Goal: Task Accomplishment & Management: Manage account settings

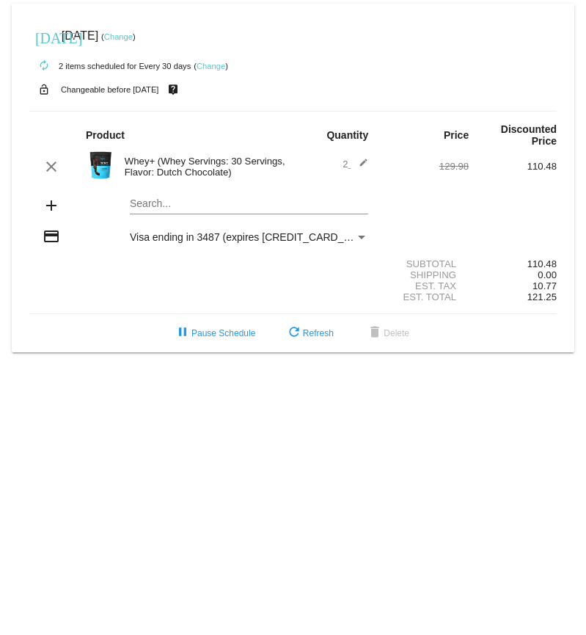
click at [207, 70] on link "Change" at bounding box center [211, 66] width 29 height 9
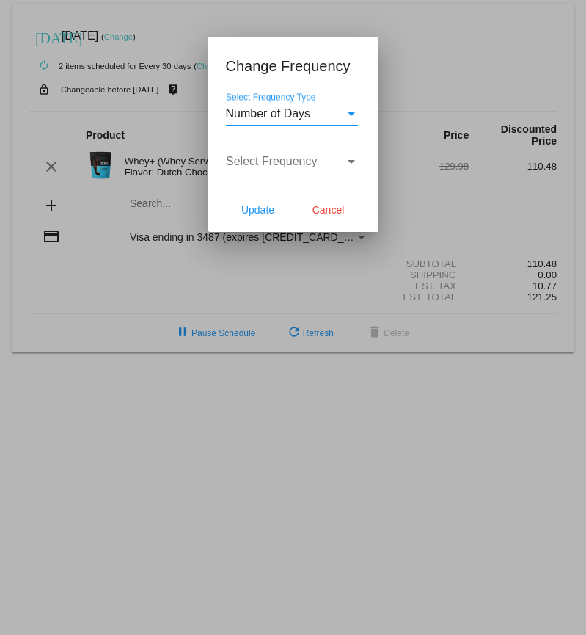
click at [354, 114] on div "Select Frequency Type" at bounding box center [351, 114] width 7 height 4
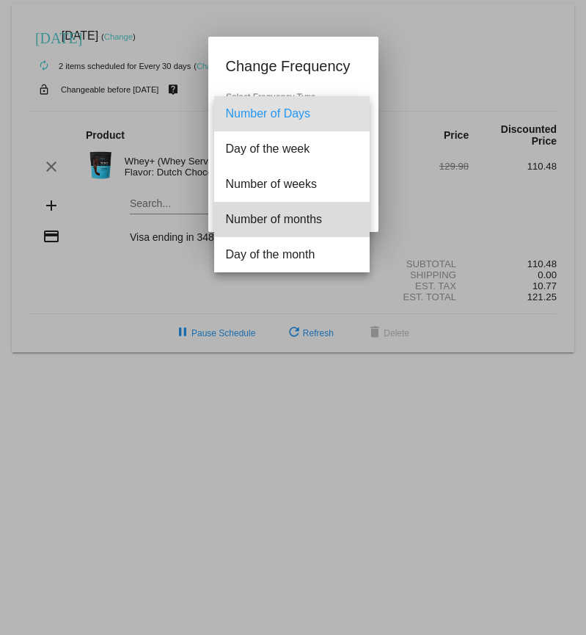
click at [330, 219] on span "Number of months" at bounding box center [292, 219] width 132 height 35
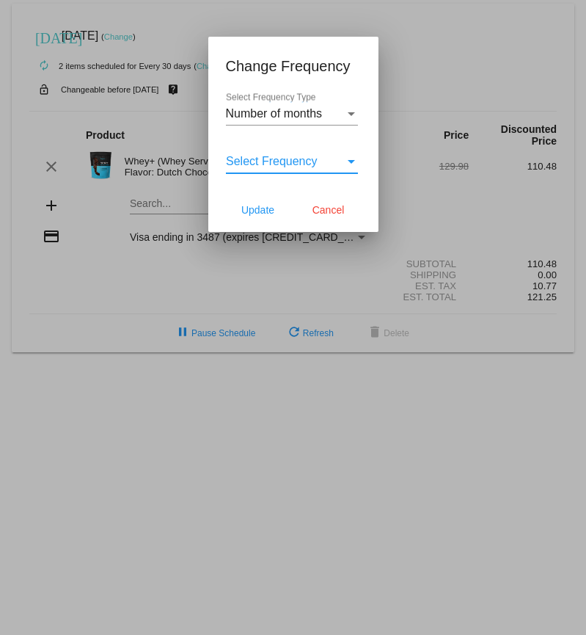
click at [351, 161] on div "Select Frequency" at bounding box center [351, 162] width 7 height 4
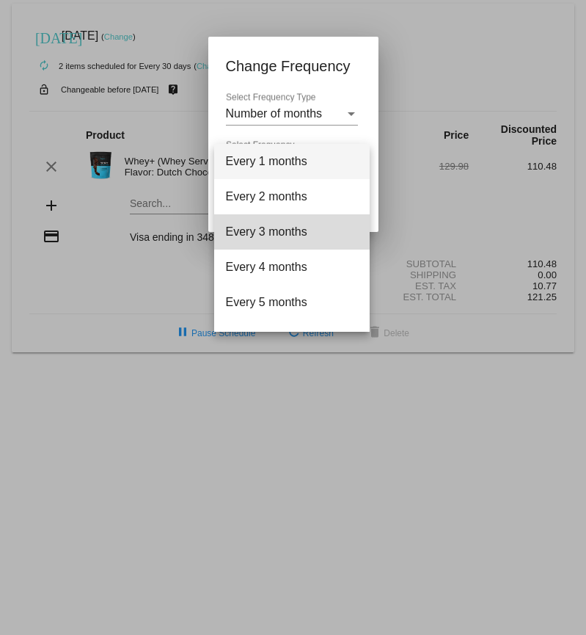
click at [304, 230] on span "Every 3 months" at bounding box center [292, 231] width 132 height 35
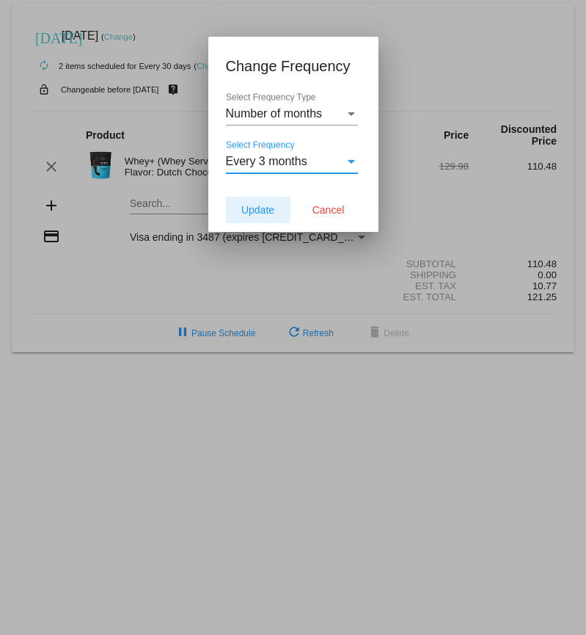
click at [251, 213] on span "Update" at bounding box center [257, 210] width 33 height 12
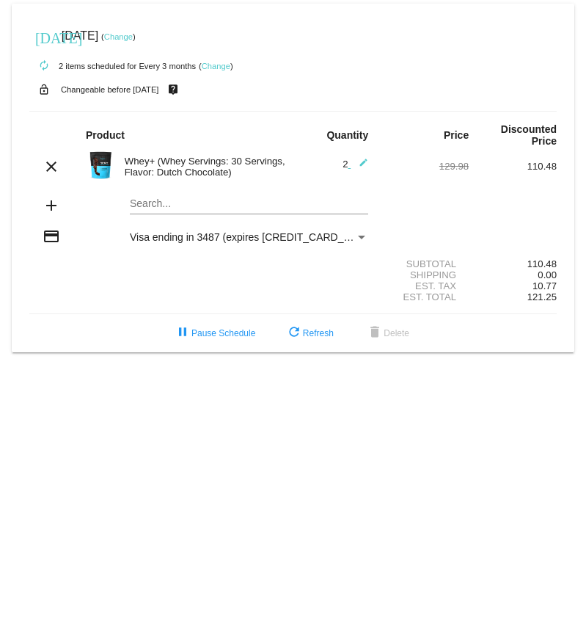
click at [152, 92] on small "Changeable before [DATE]" at bounding box center [110, 89] width 98 height 9
click at [133, 39] on link "Change" at bounding box center [118, 36] width 29 height 9
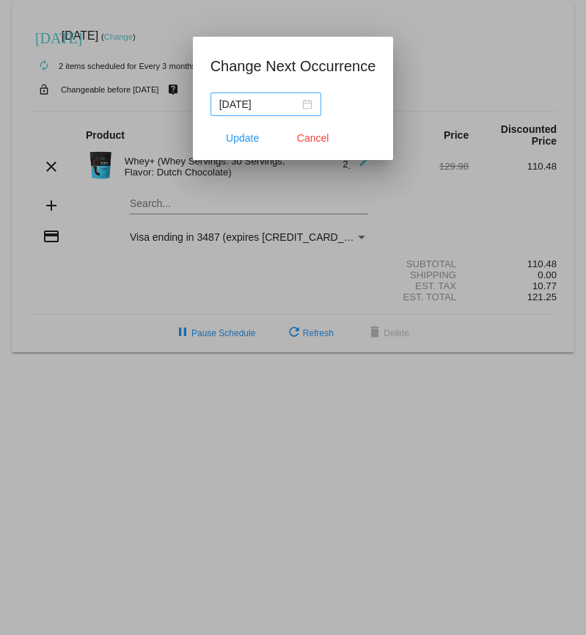
click at [304, 105] on div "[DATE]" at bounding box center [265, 104] width 93 height 16
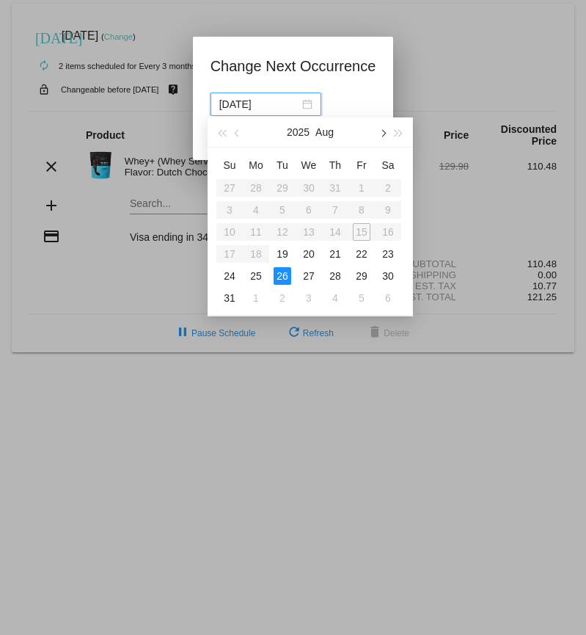
click at [385, 134] on span "button" at bounding box center [382, 133] width 7 height 7
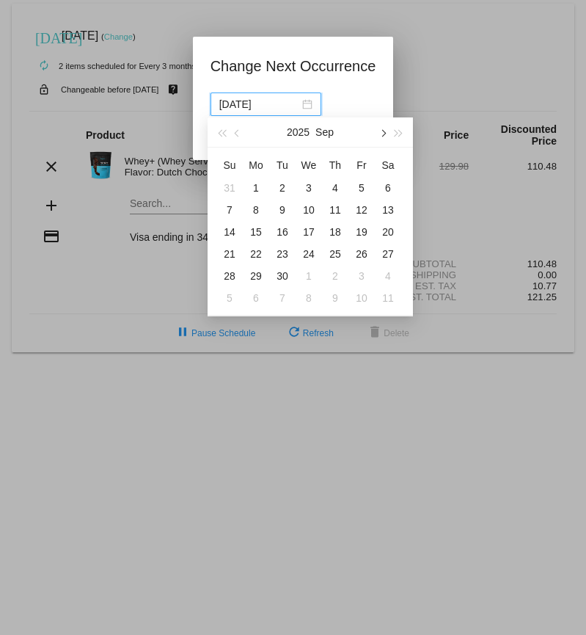
click at [385, 134] on span "button" at bounding box center [382, 133] width 7 height 7
click at [313, 232] on div "15" at bounding box center [309, 232] width 18 height 18
type input "[DATE]"
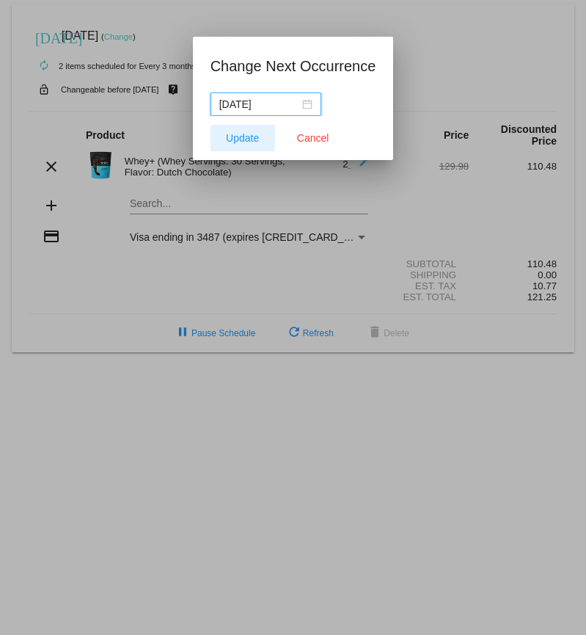
click at [247, 137] on span "Update" at bounding box center [242, 138] width 33 height 12
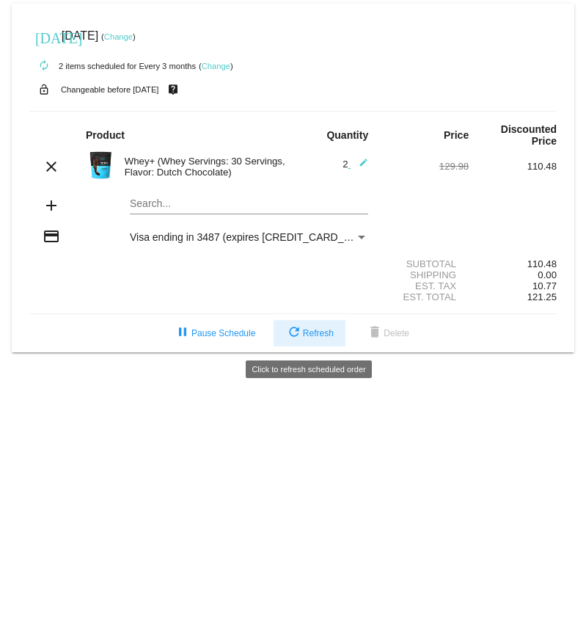
click at [307, 337] on span "refresh Refresh" at bounding box center [309, 333] width 48 height 10
